Goal: Task Accomplishment & Management: Use online tool/utility

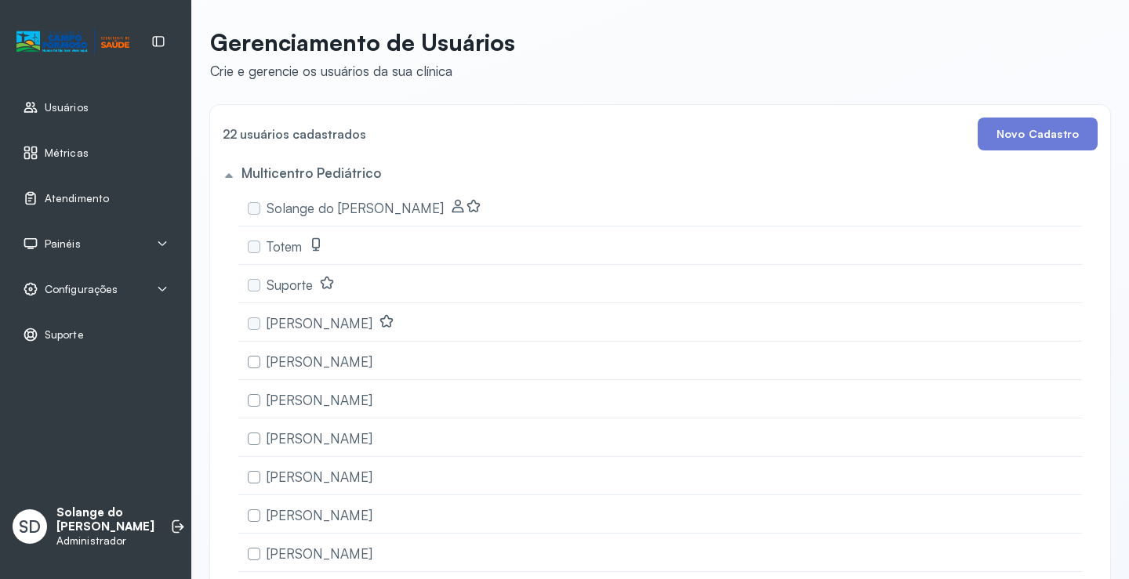
click at [73, 196] on span "Atendimento" at bounding box center [77, 198] width 64 height 13
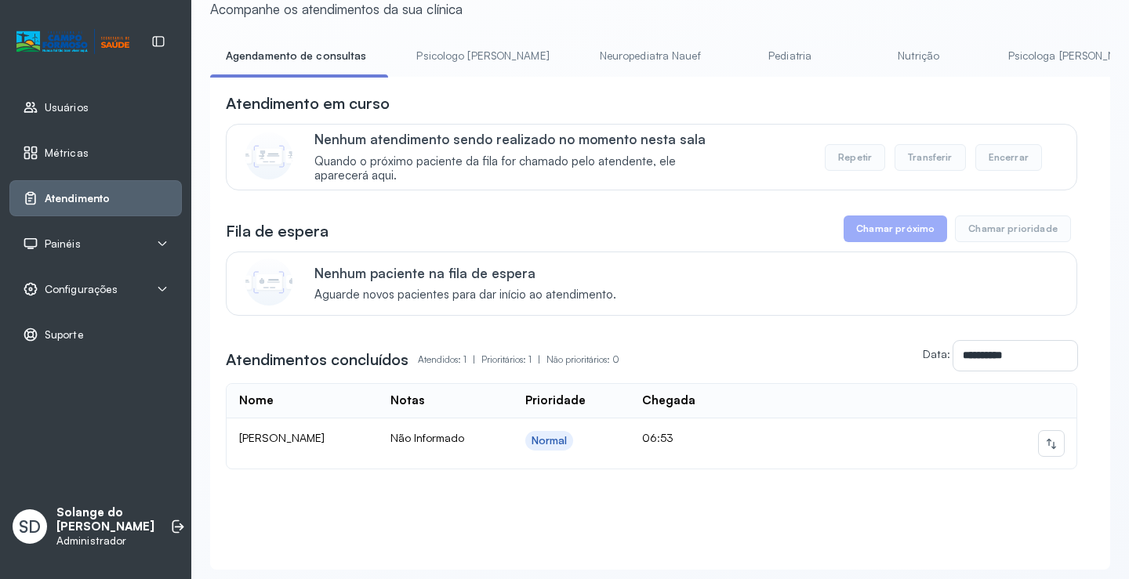
scroll to position [34, 0]
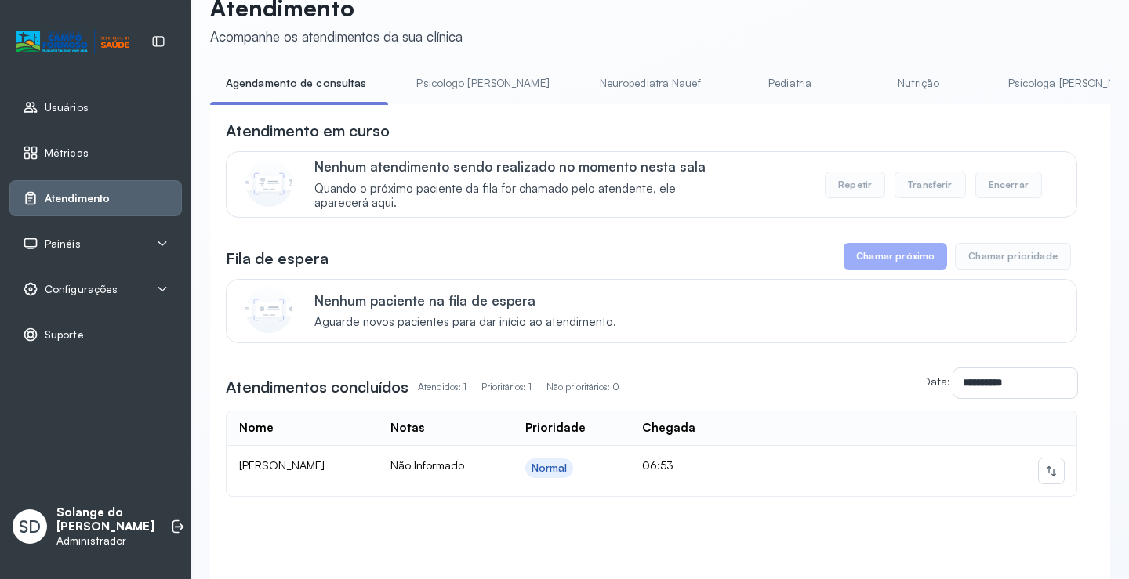
click at [1004, 84] on link "Psicologa [PERSON_NAME]" at bounding box center [1075, 84] width 164 height 26
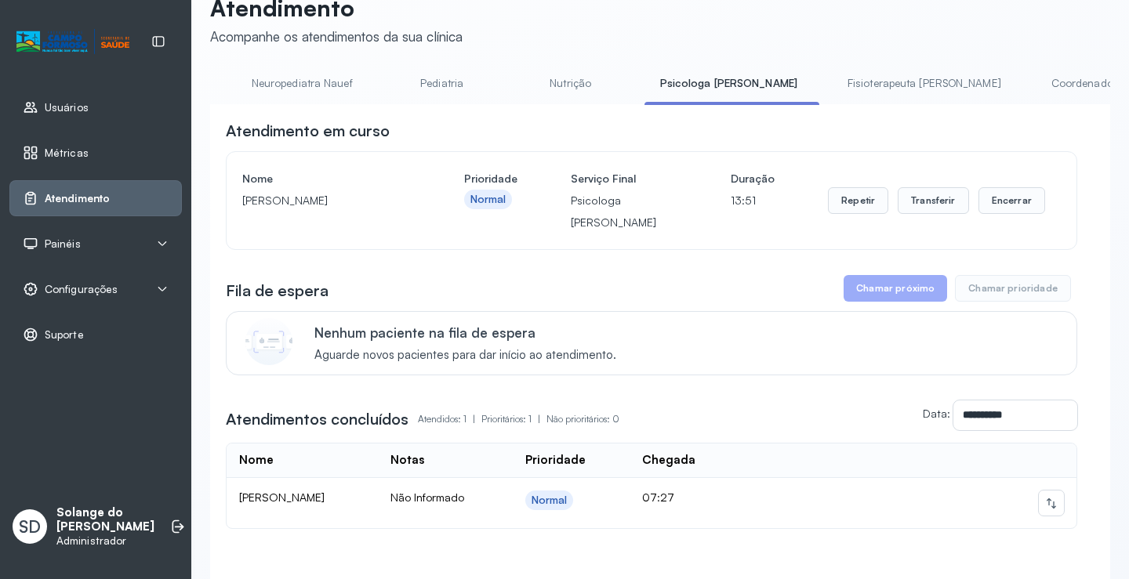
scroll to position [0, 345]
click at [1033, 82] on link "Coordenadora Solange" at bounding box center [1106, 84] width 146 height 26
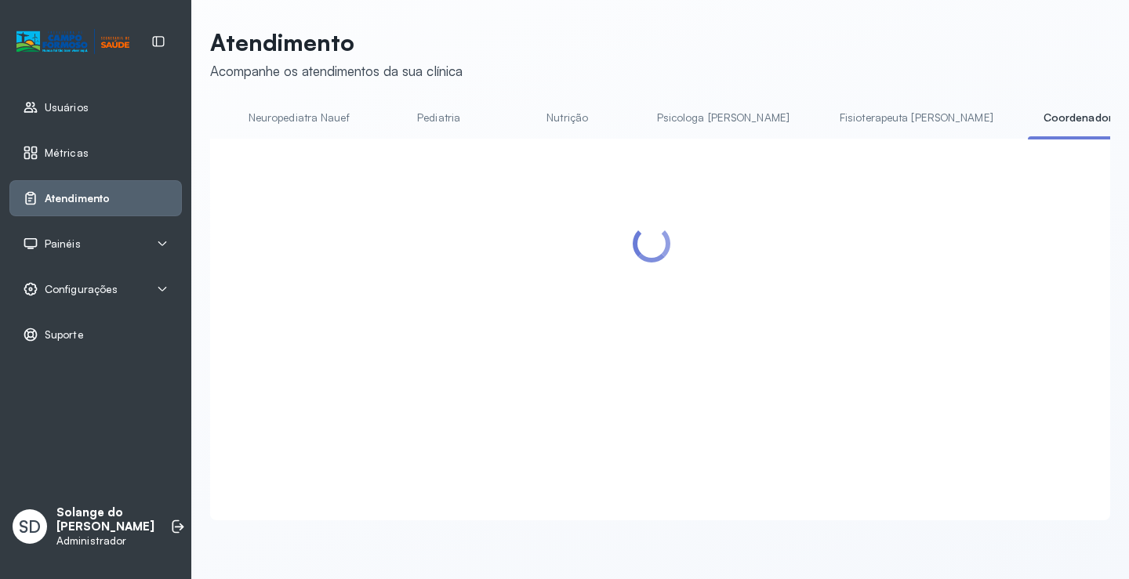
scroll to position [34, 0]
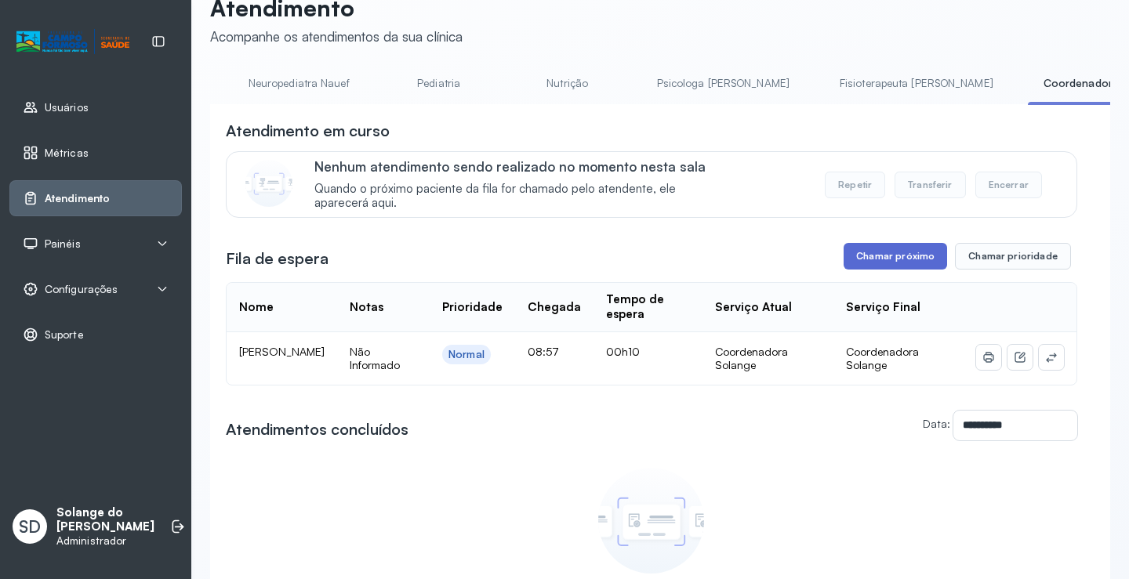
click at [880, 262] on button "Chamar próximo" at bounding box center [895, 256] width 103 height 27
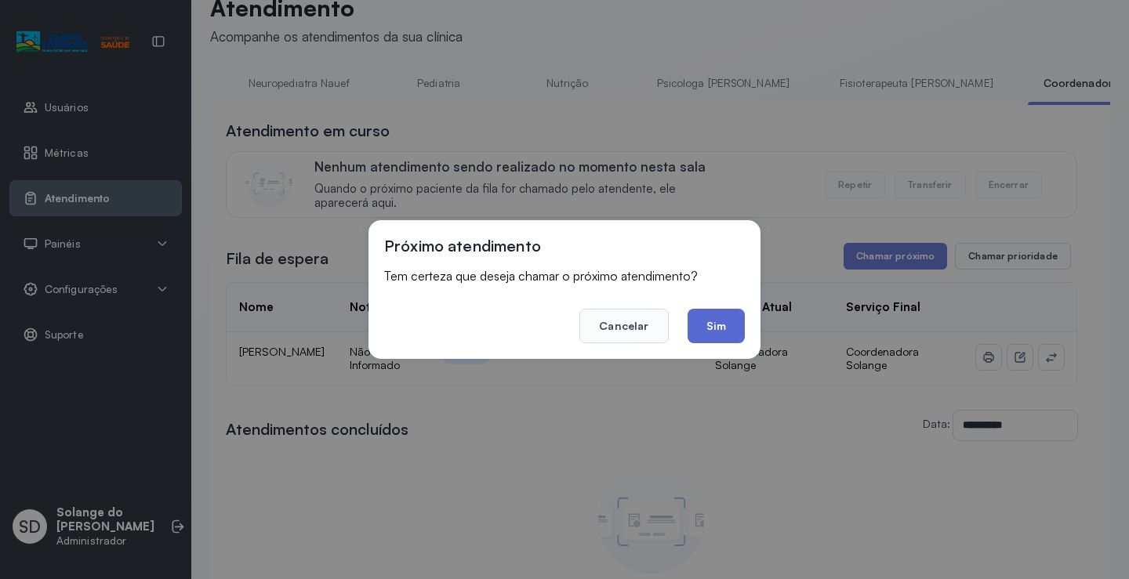
click at [717, 324] on button "Sim" at bounding box center [716, 326] width 57 height 34
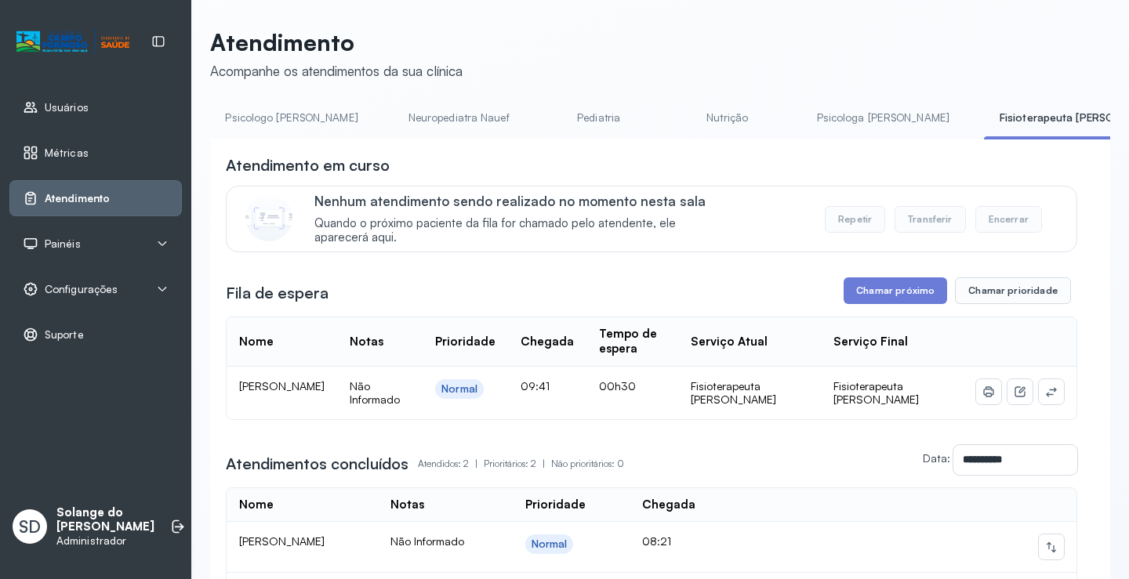
scroll to position [0, 188]
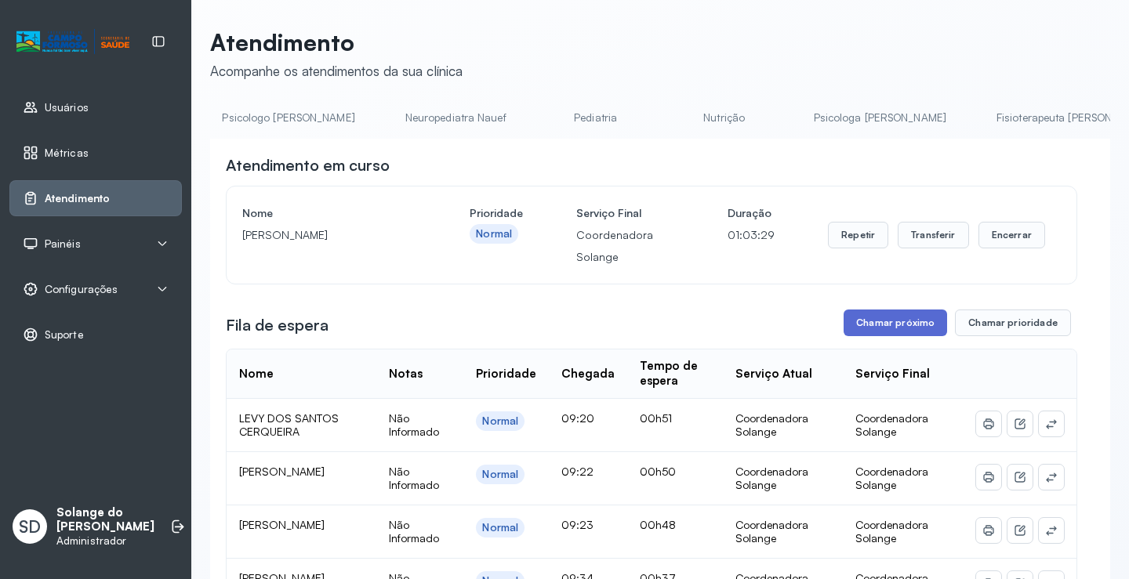
click at [884, 322] on button "Chamar próximo" at bounding box center [895, 323] width 103 height 27
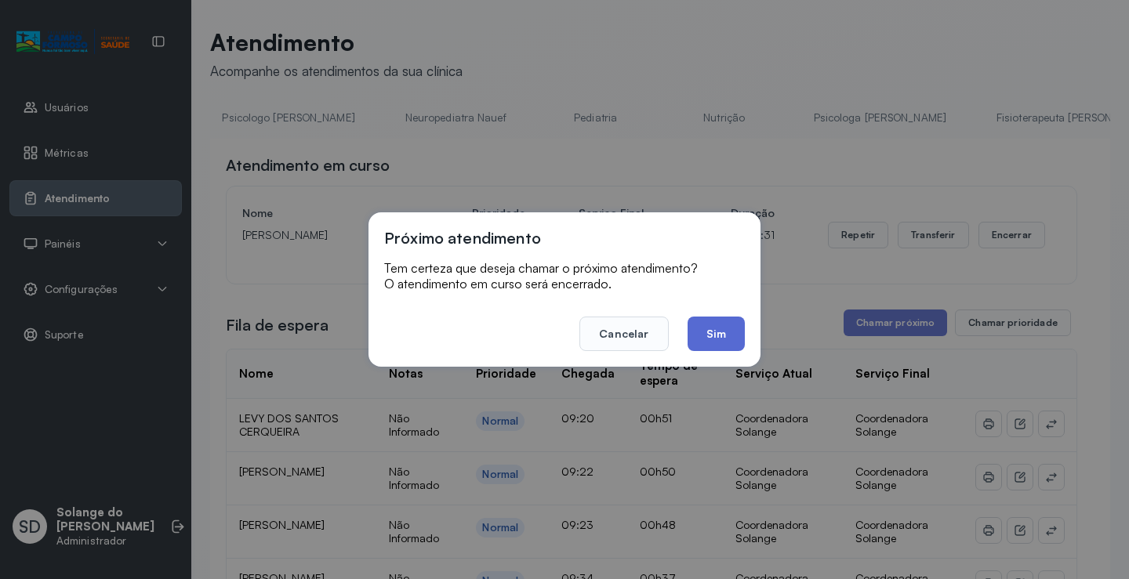
click at [711, 329] on button "Sim" at bounding box center [716, 334] width 57 height 34
